Goal: Task Accomplishment & Management: Complete application form

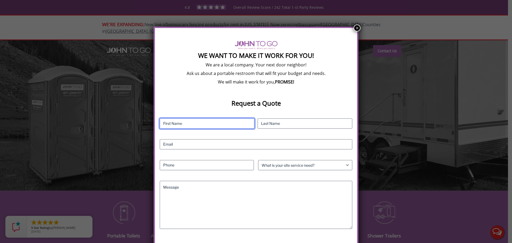
click at [198, 120] on input "First" at bounding box center [207, 123] width 95 height 10
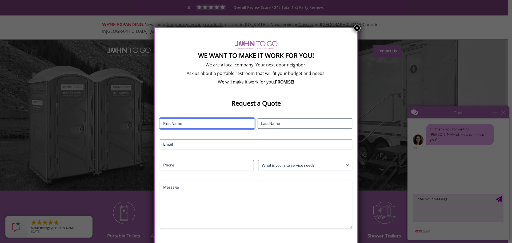
type input "[PERSON_NAME]"
type input "Love"
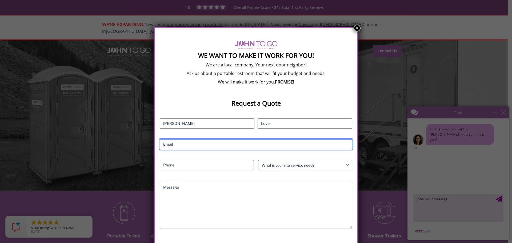
type input "[EMAIL_ADDRESS][DOMAIN_NAME]"
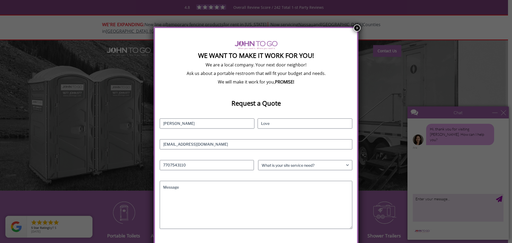
click at [452, 205] on div "We Want To Make It Work For You! We are a local company. Your next door neighbo…" at bounding box center [256, 121] width 512 height 243
click at [438, 200] on div "We Want To Make It Work For You! We are a local company. Your next door neighbo…" at bounding box center [256, 121] width 512 height 243
click at [427, 201] on div "We Want To Make It Work For You! We are a local company. Your next door neighbo…" at bounding box center [256, 121] width 512 height 243
click at [191, 163] on input "7707543110" at bounding box center [207, 165] width 94 height 10
type input "7707515453"
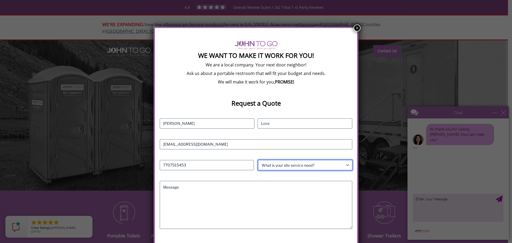
click at [284, 163] on select "What is your site service need? Consumer Construction - Commercial Construction…" at bounding box center [305, 165] width 94 height 10
select select "Construction - Commercial"
click at [258, 160] on select "What is your site service need? Consumer Construction - Commercial Construction…" at bounding box center [305, 165] width 94 height 10
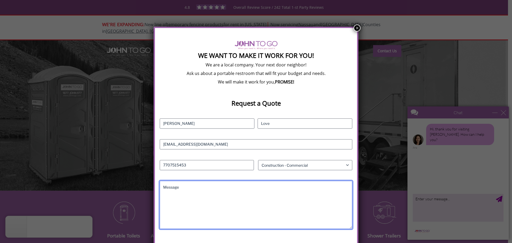
click at [229, 186] on textarea "Message" at bounding box center [256, 205] width 193 height 48
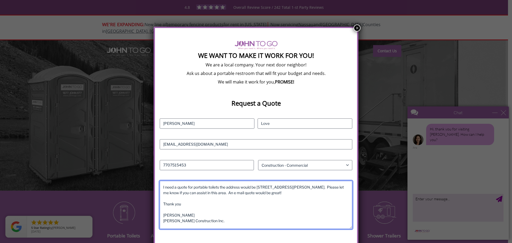
type textarea "I need a quote for portable toilets the address would be [STREET_ADDRESS][PERSO…"
